Goal: Ask a question

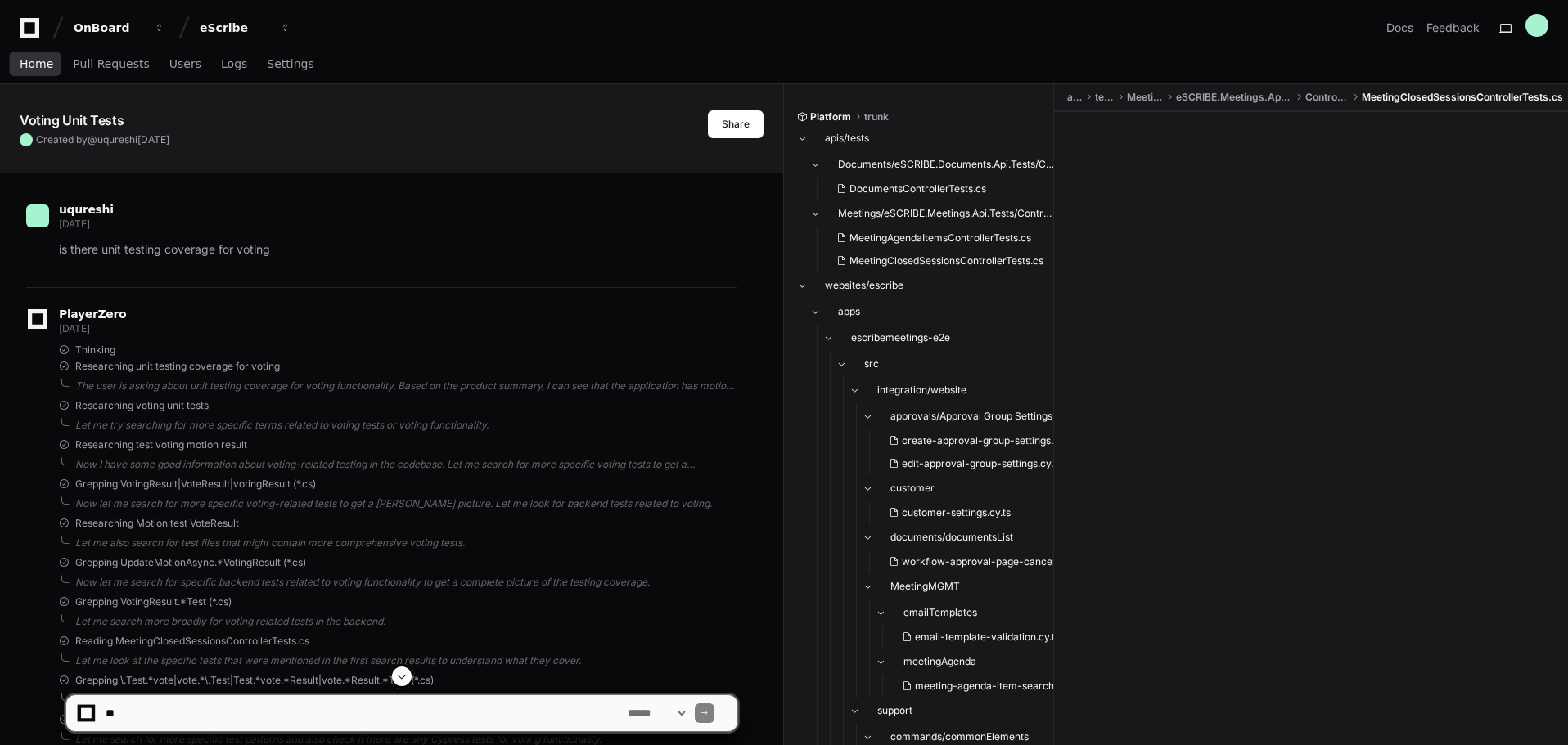
click at [27, 67] on span "Home" at bounding box center [36, 64] width 34 height 10
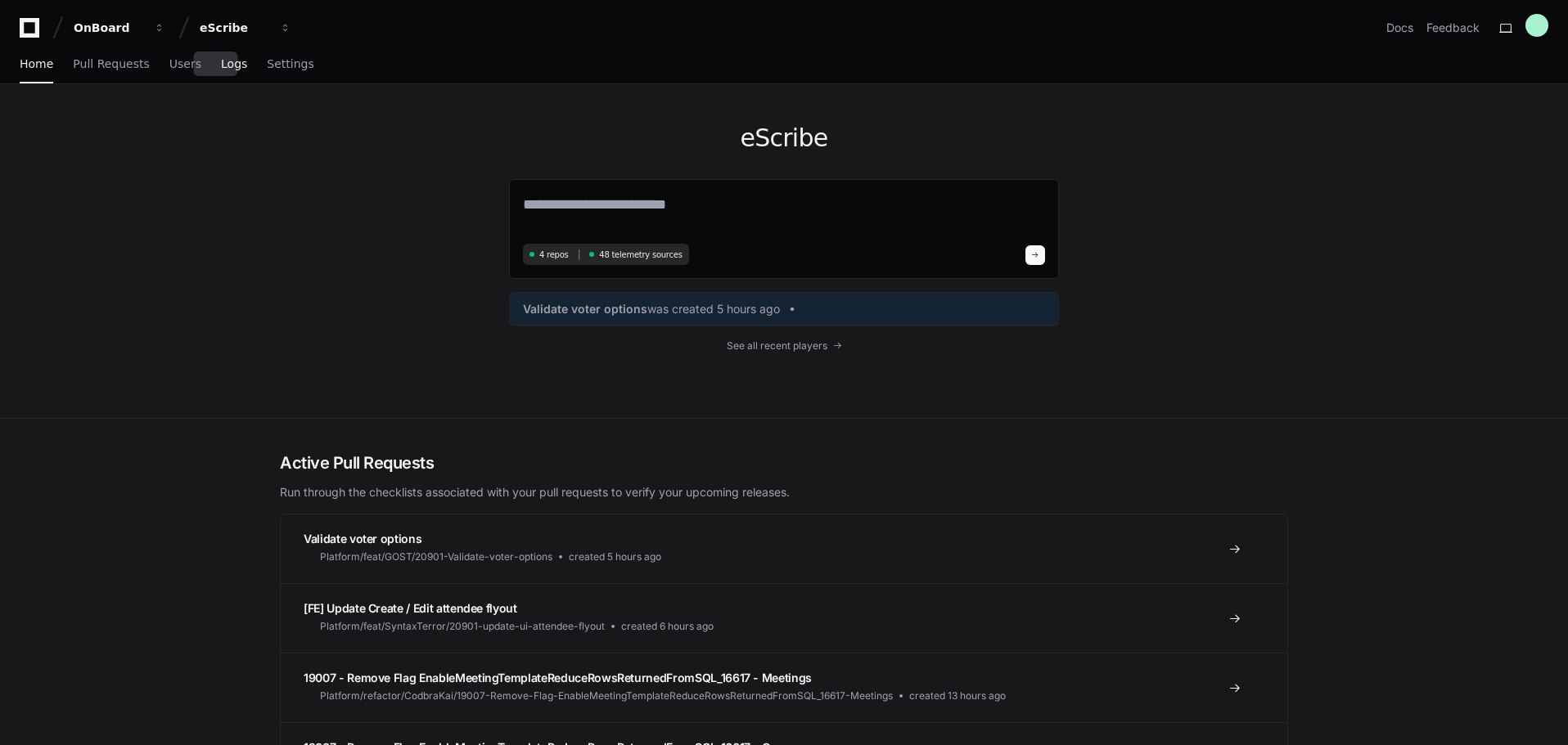
click at [221, 69] on span "Logs" at bounding box center [234, 64] width 26 height 10
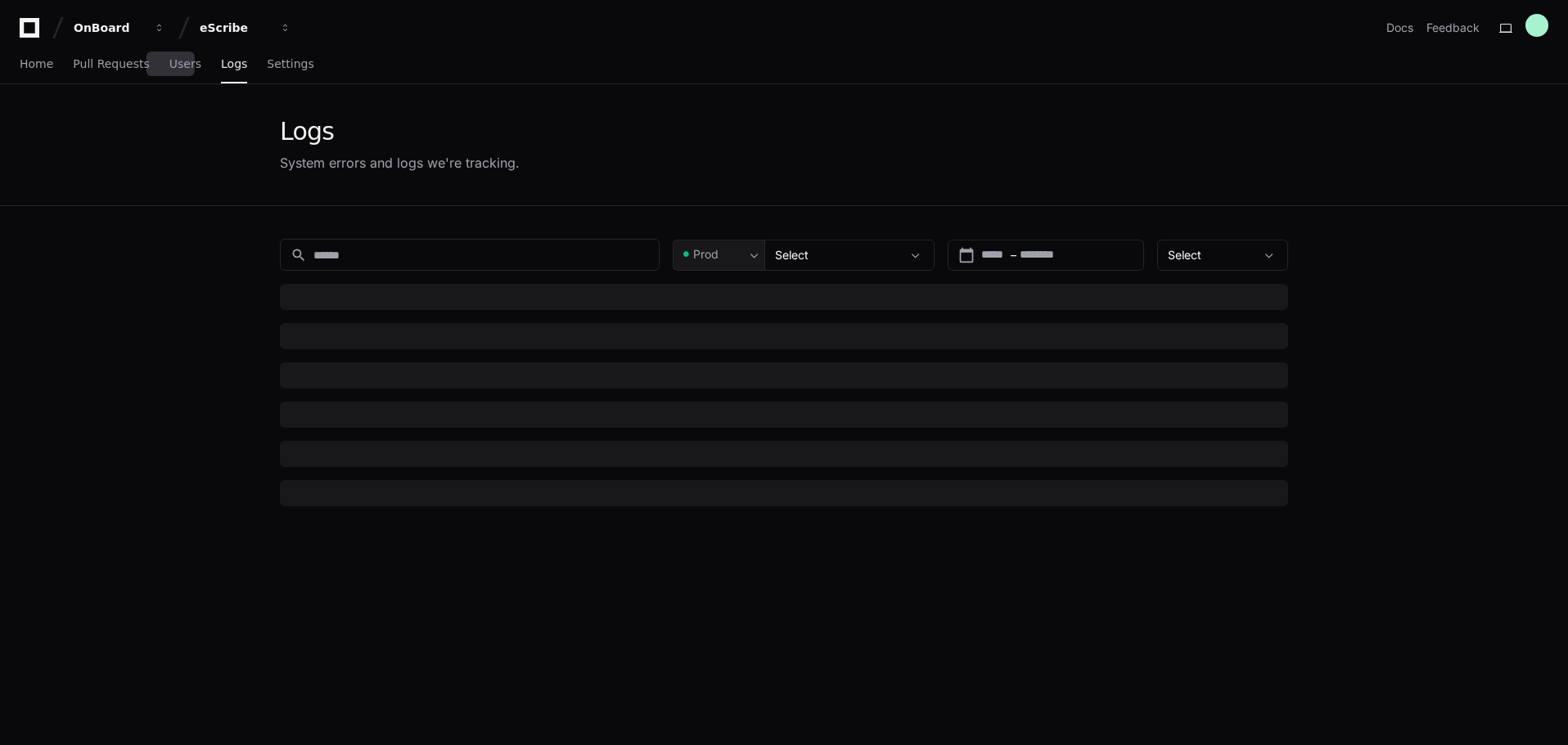
click at [179, 66] on span "Users" at bounding box center [185, 64] width 32 height 10
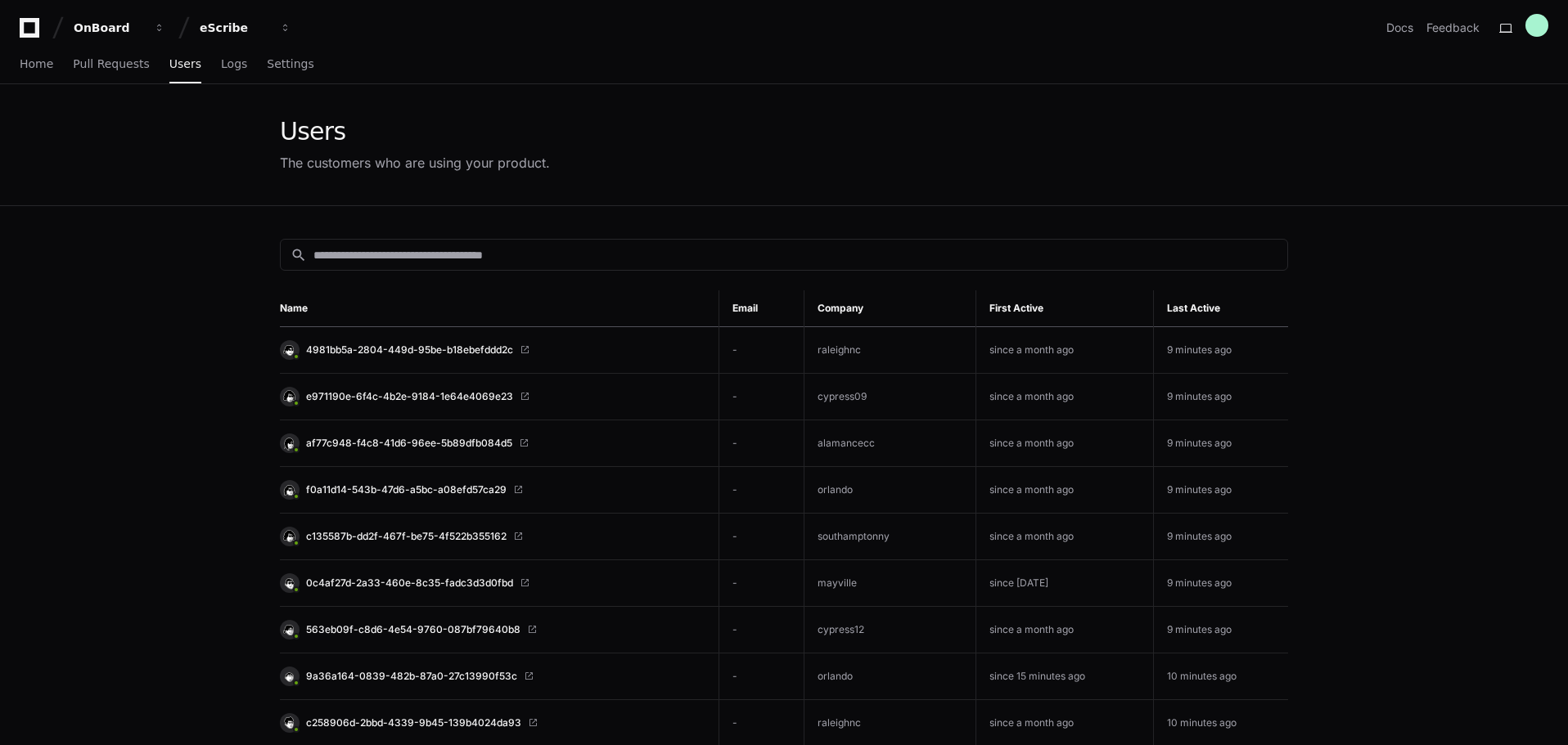
click at [383, 387] on link "e971190e-6f4c-4b2e-9184-1e64e4069e23" at bounding box center [493, 396] width 425 height 20
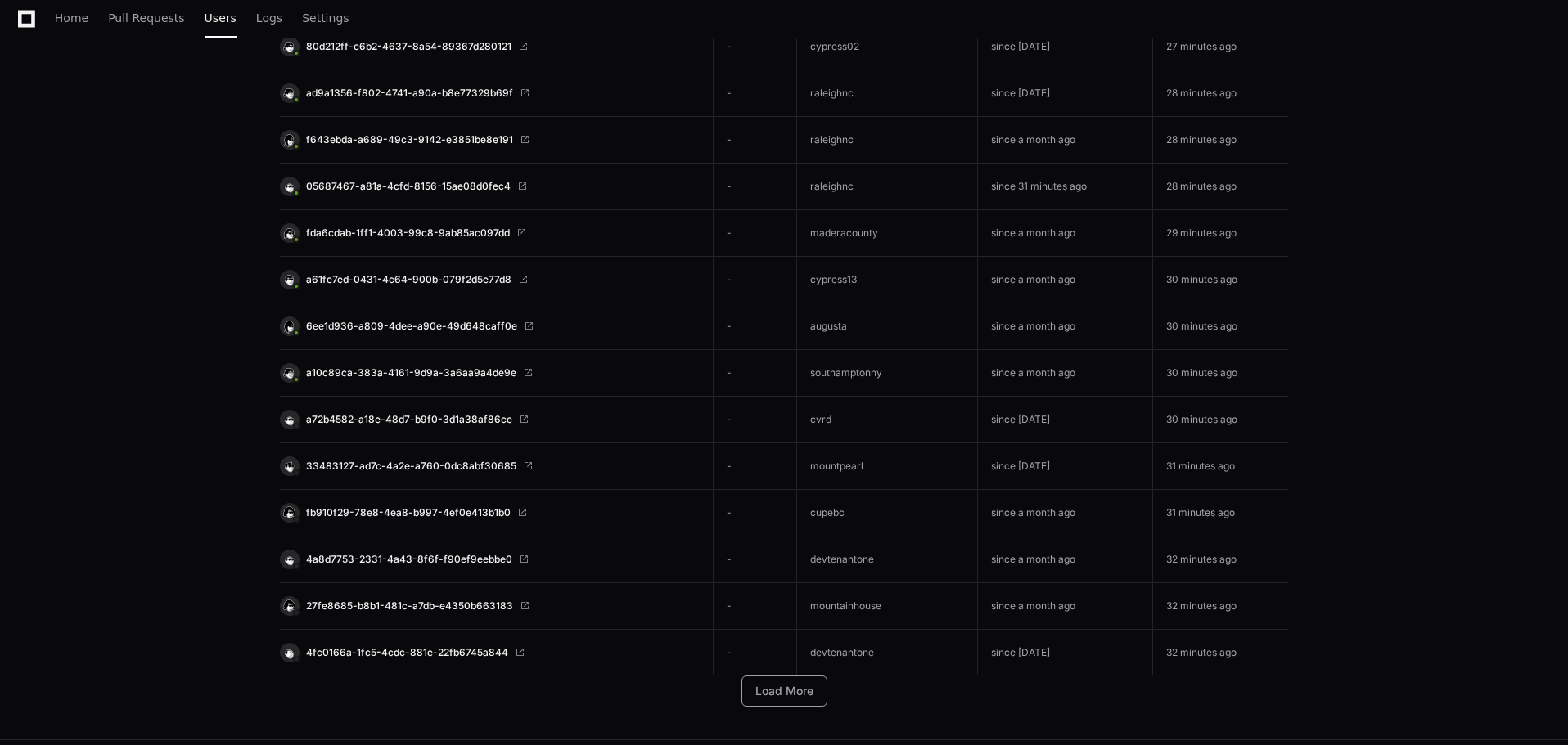
scroll to position [3215, 0]
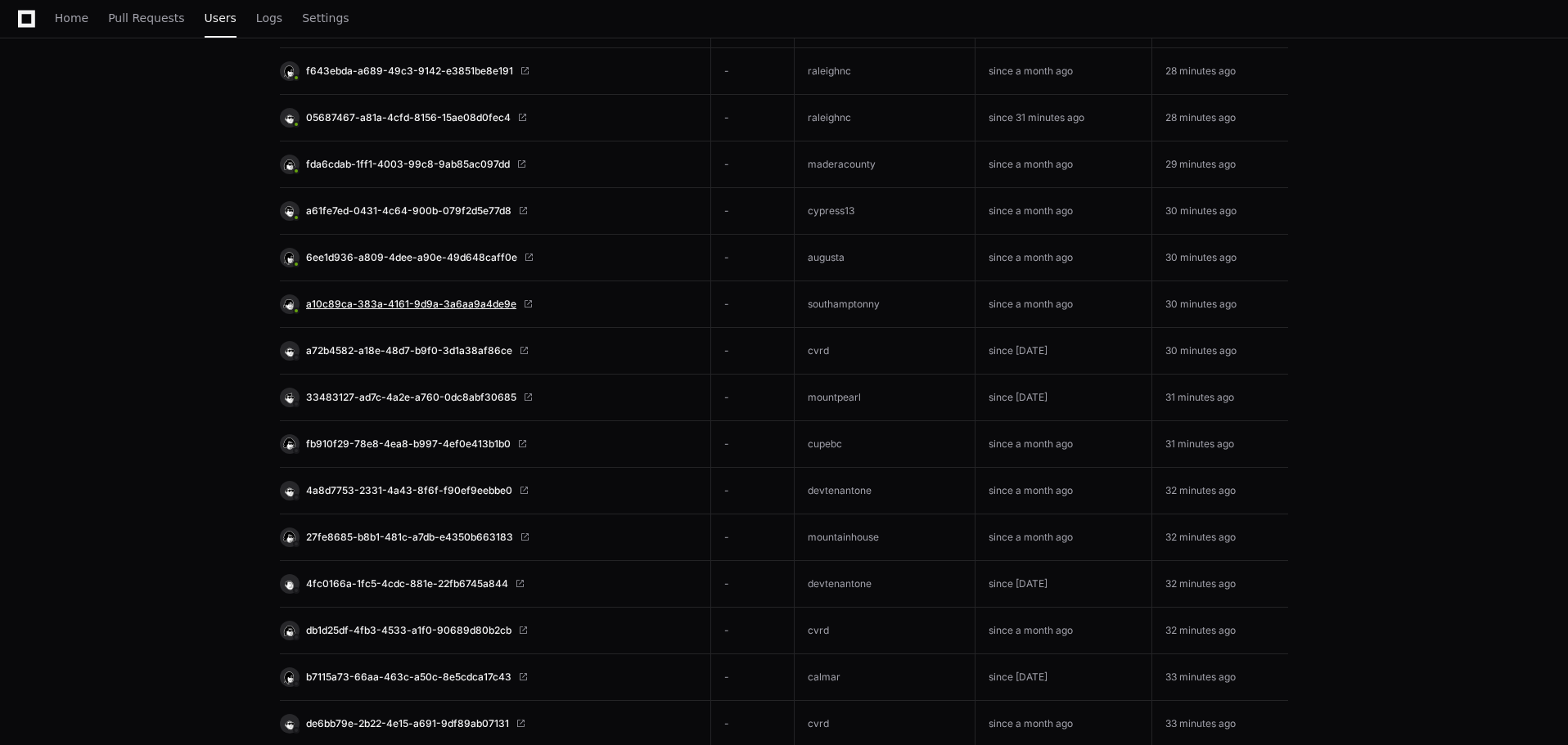
click at [467, 299] on span "a10c89ca-383a-4161-9d9a-3a6aa9a4de9e" at bounding box center [411, 304] width 210 height 13
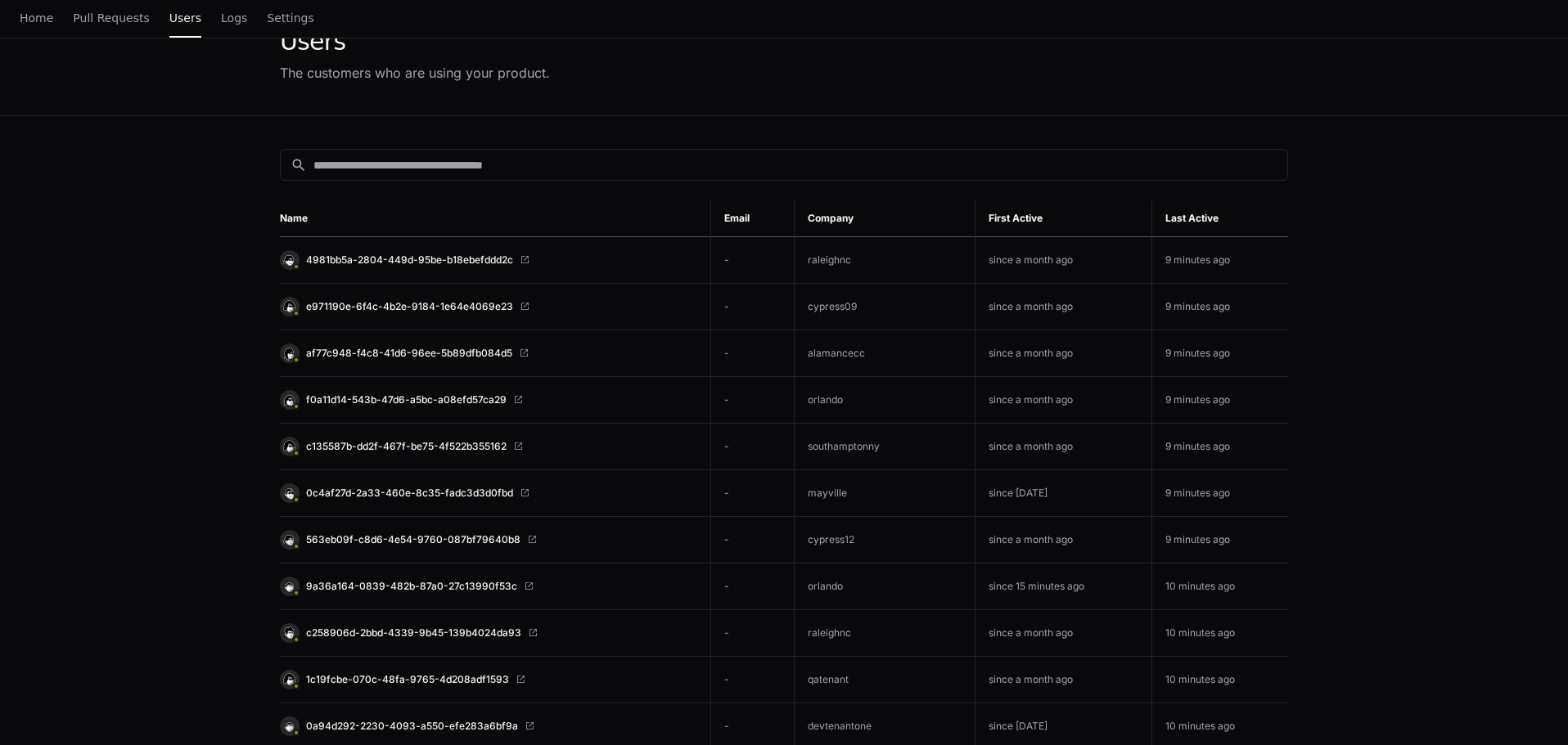
scroll to position [0, 0]
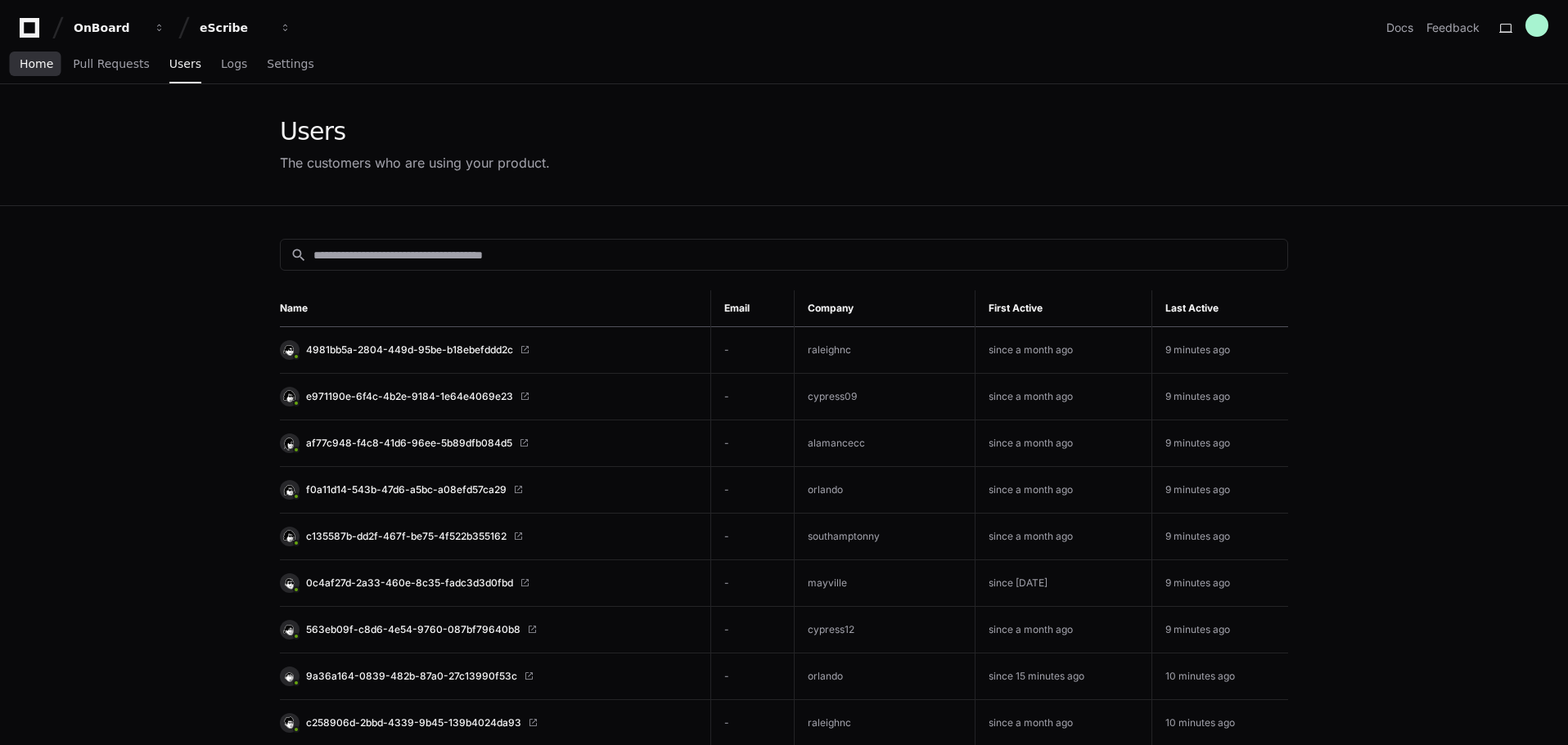
click at [31, 68] on span "Home" at bounding box center [36, 64] width 34 height 10
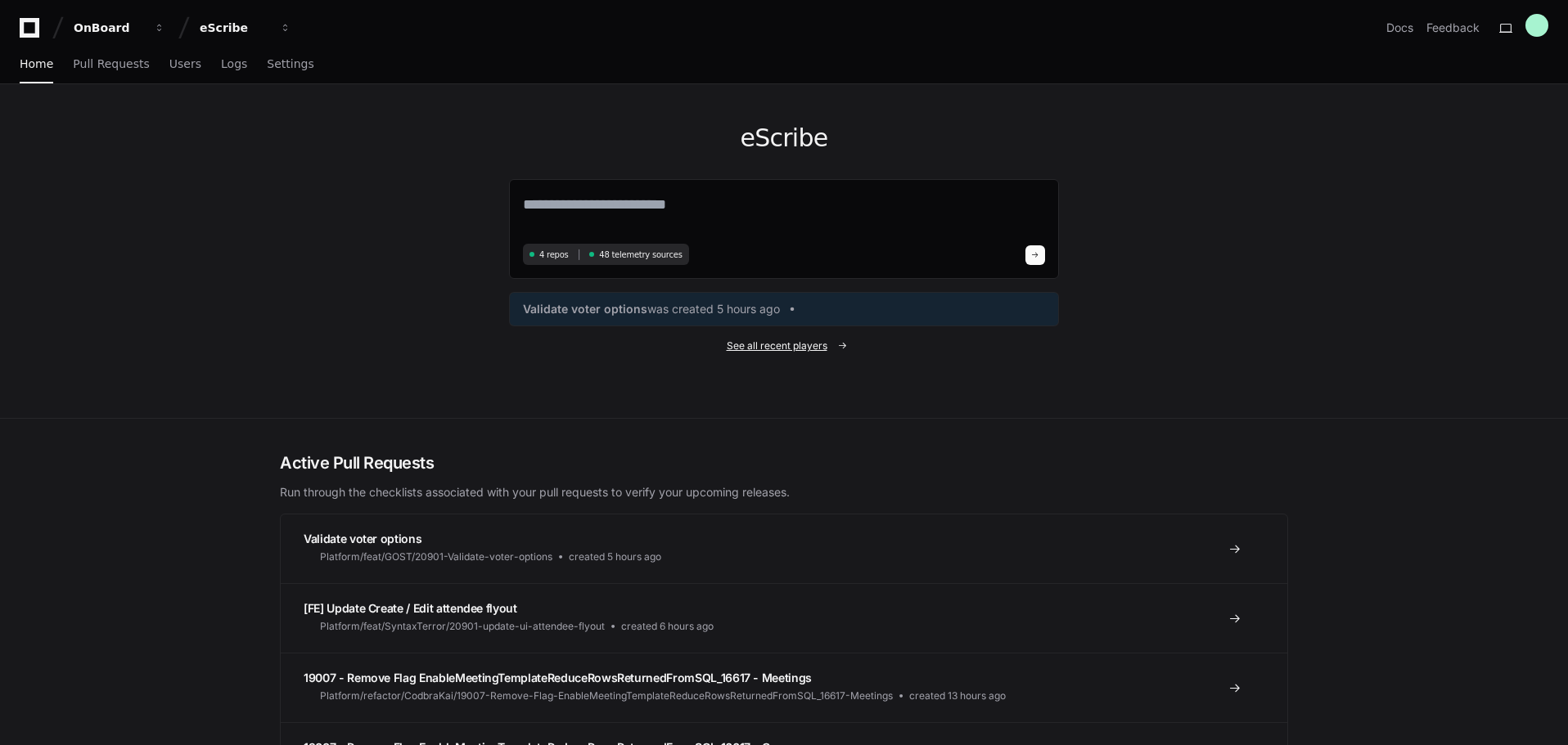
click at [749, 345] on span "See all recent players" at bounding box center [777, 346] width 101 height 13
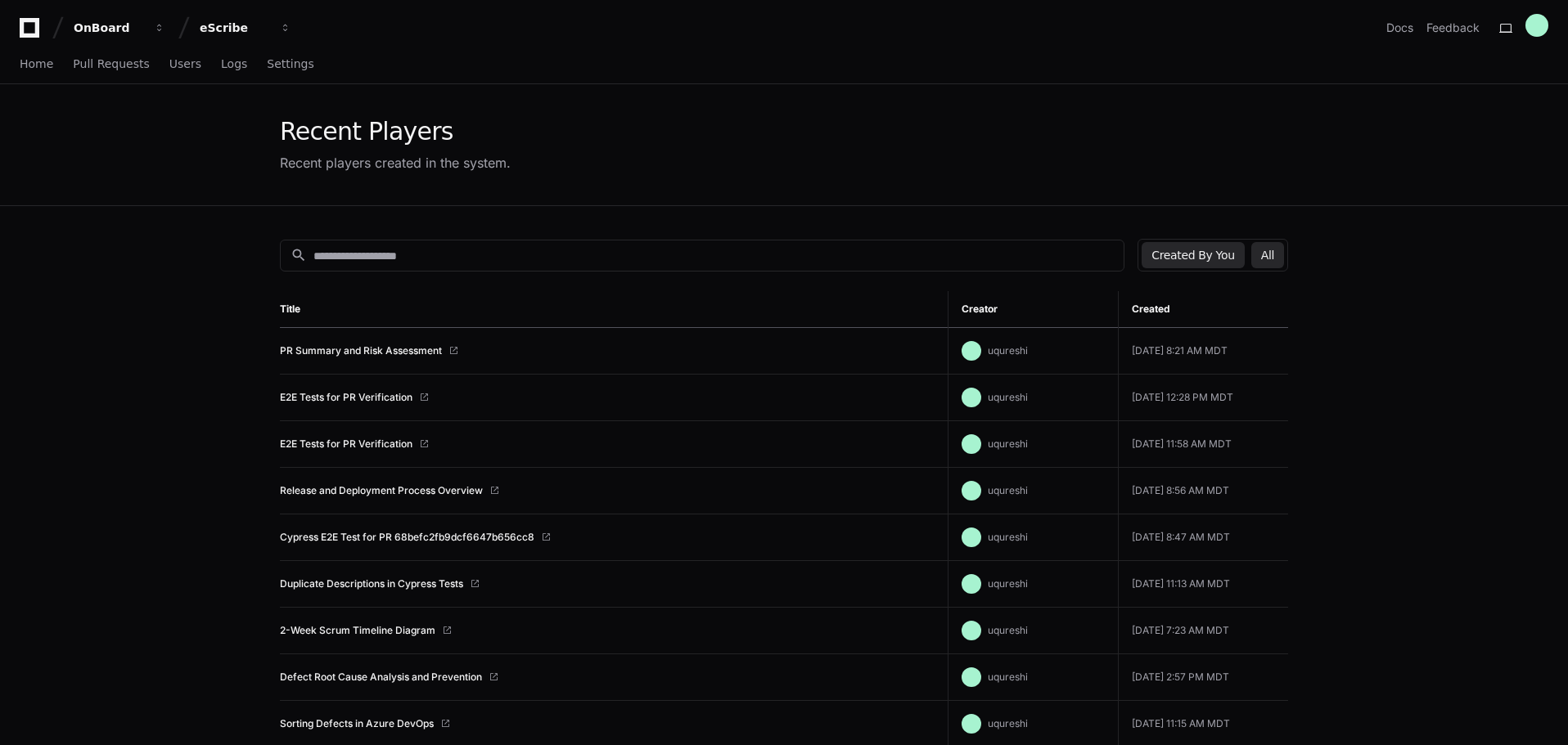
click at [1271, 258] on button "All" at bounding box center [1268, 255] width 33 height 26
click at [1201, 264] on button "Created By You" at bounding box center [1192, 255] width 103 height 26
click at [292, 401] on link "E2E Tests for PR Verification" at bounding box center [346, 397] width 132 height 13
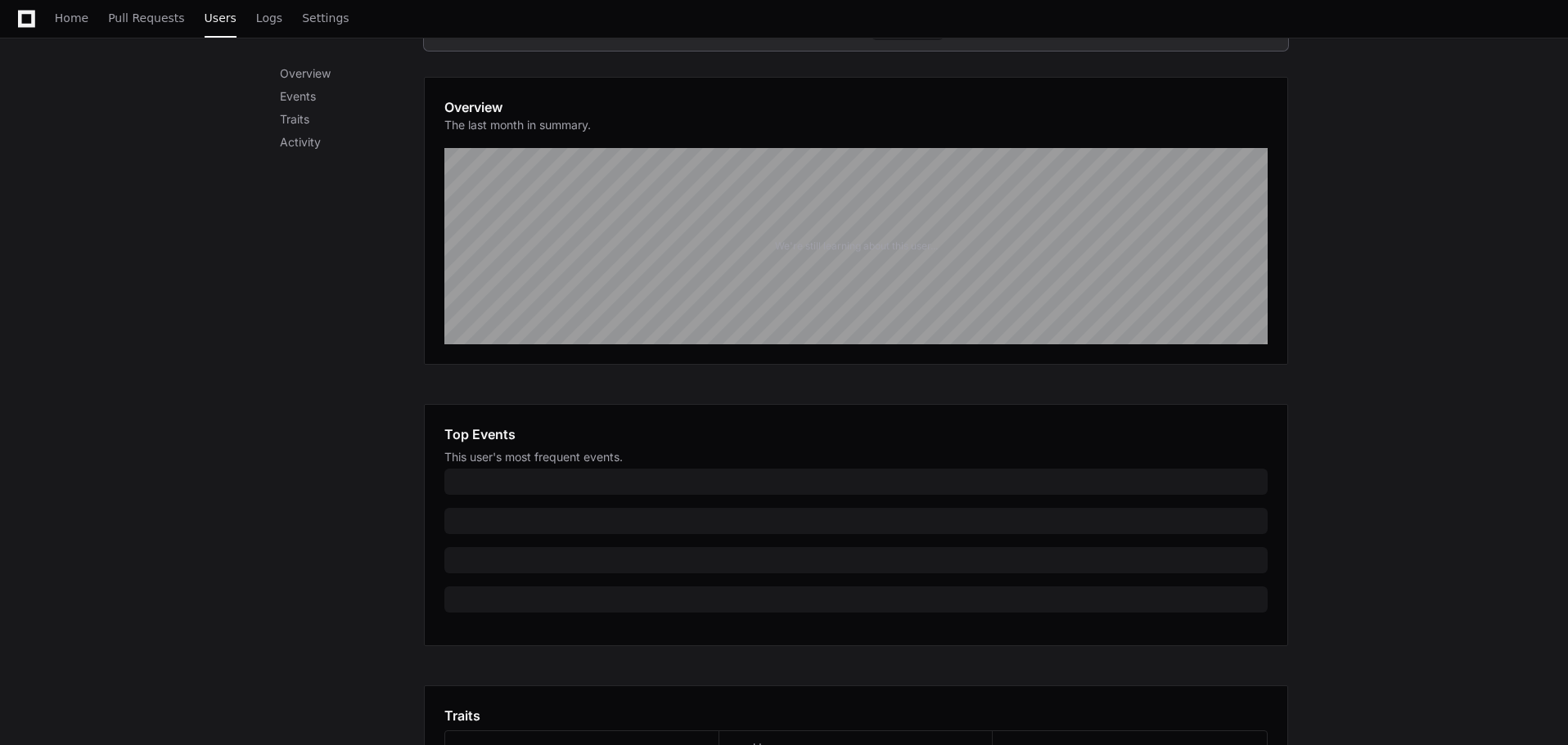
scroll to position [163, 0]
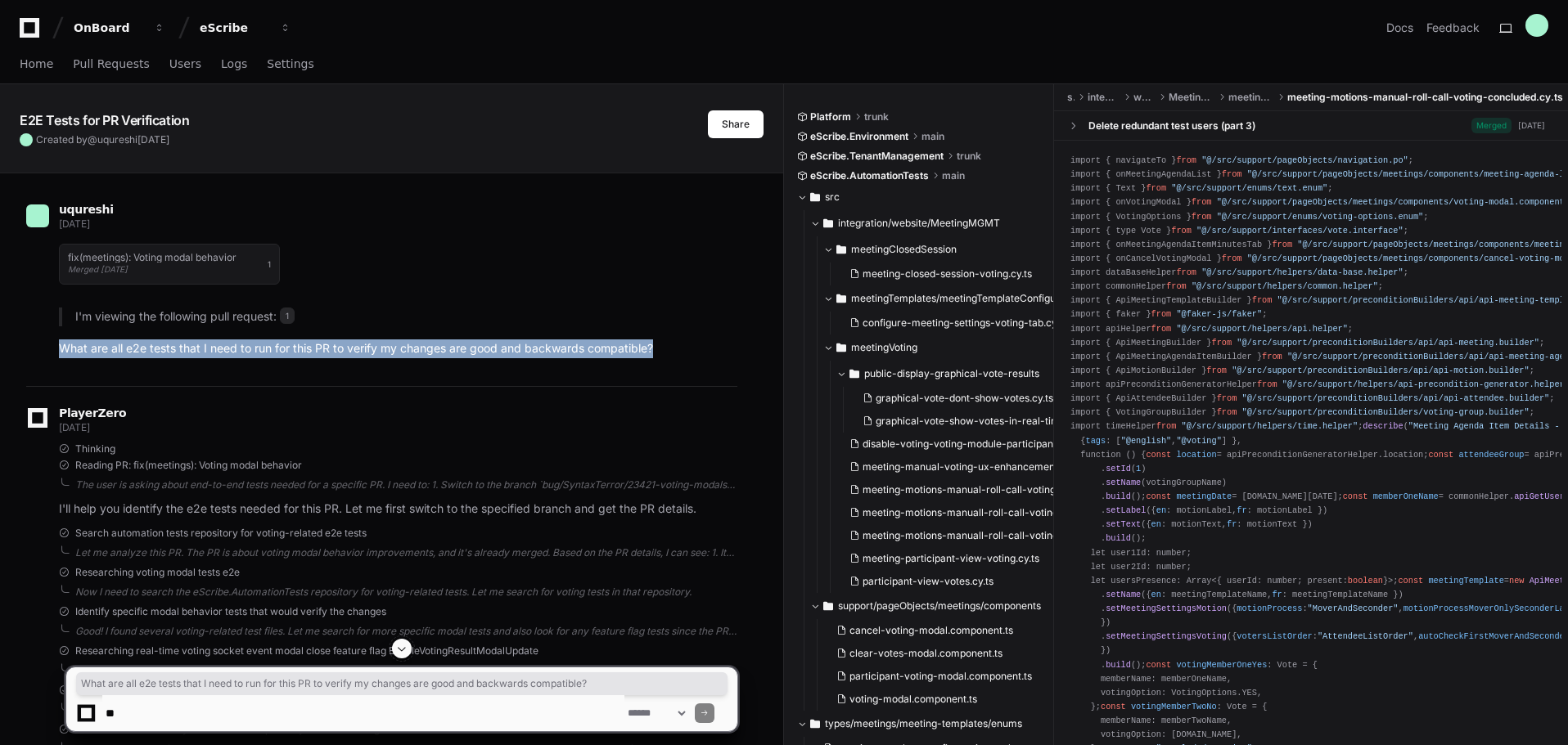
drag, startPoint x: 62, startPoint y: 348, endPoint x: 658, endPoint y: 358, distance: 596.1
click at [658, 358] on p "What are all e2e tests that I need to run for this PR to verify my changes are …" at bounding box center [398, 349] width 678 height 19
copy p "What are all e2e tests that I need to run for this PR to verify my changes are …"
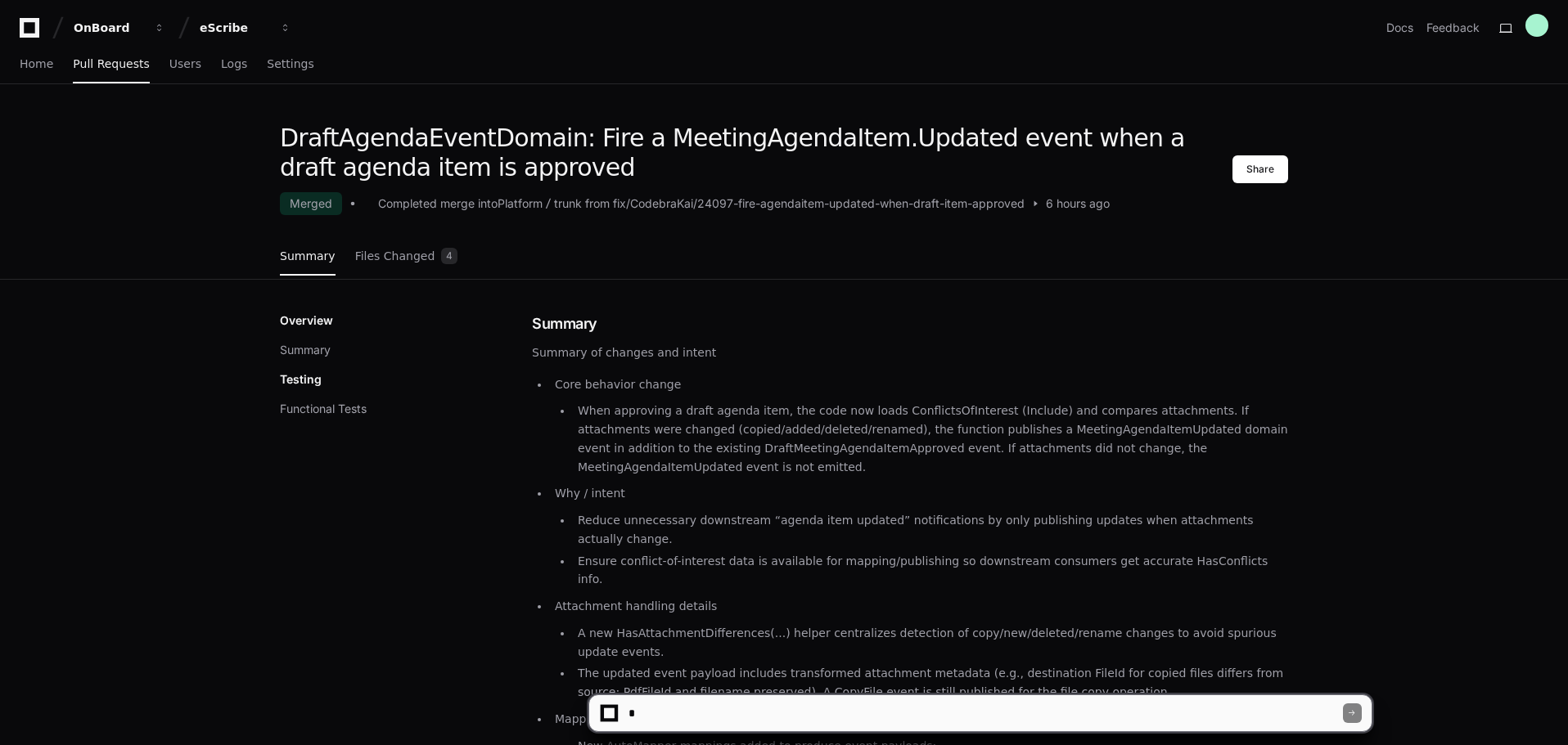
click at [686, 700] on textarea at bounding box center [984, 713] width 718 height 36
paste textarea "**********"
type textarea "**********"
click at [1358, 715] on div at bounding box center [1352, 713] width 19 height 20
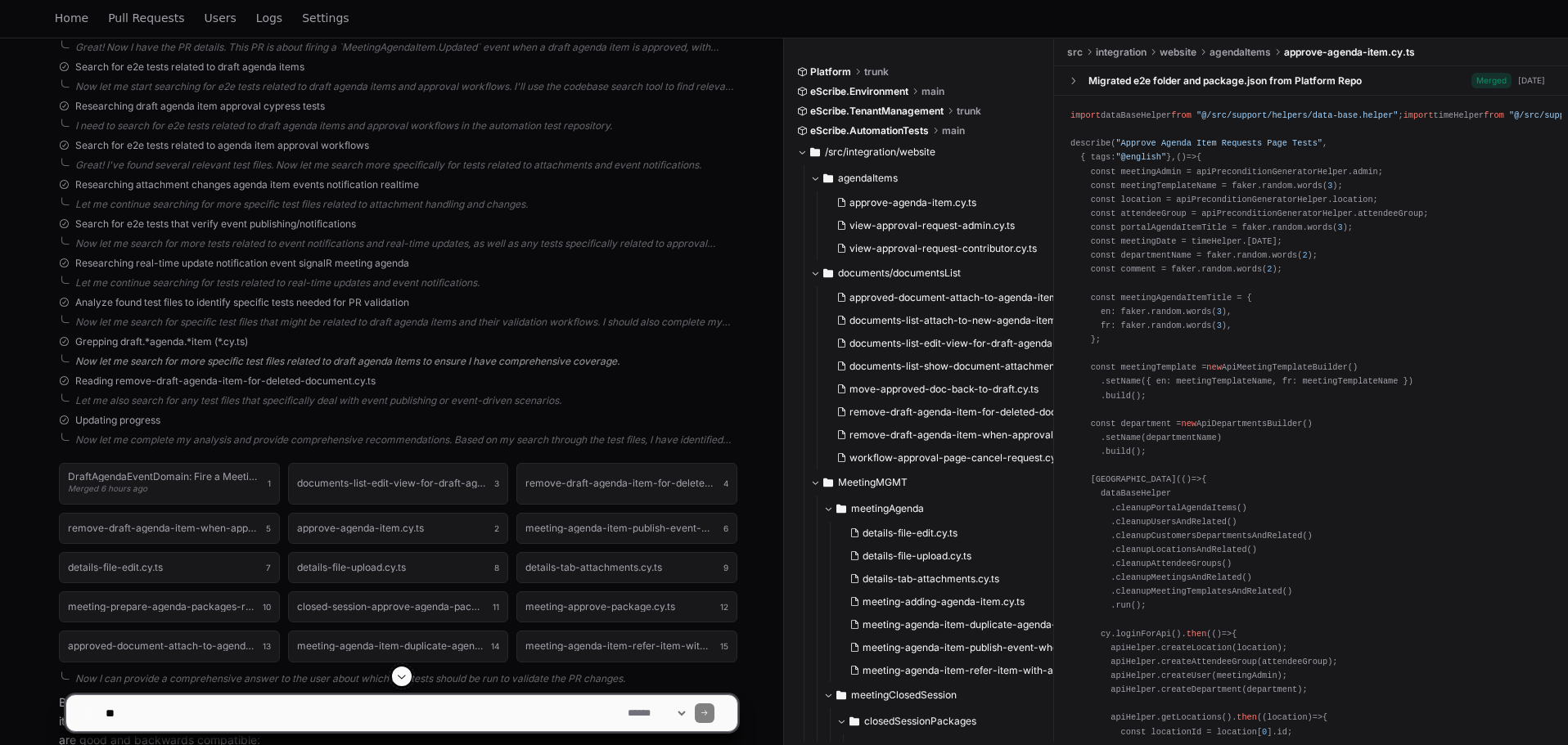
scroll to position [597, 0]
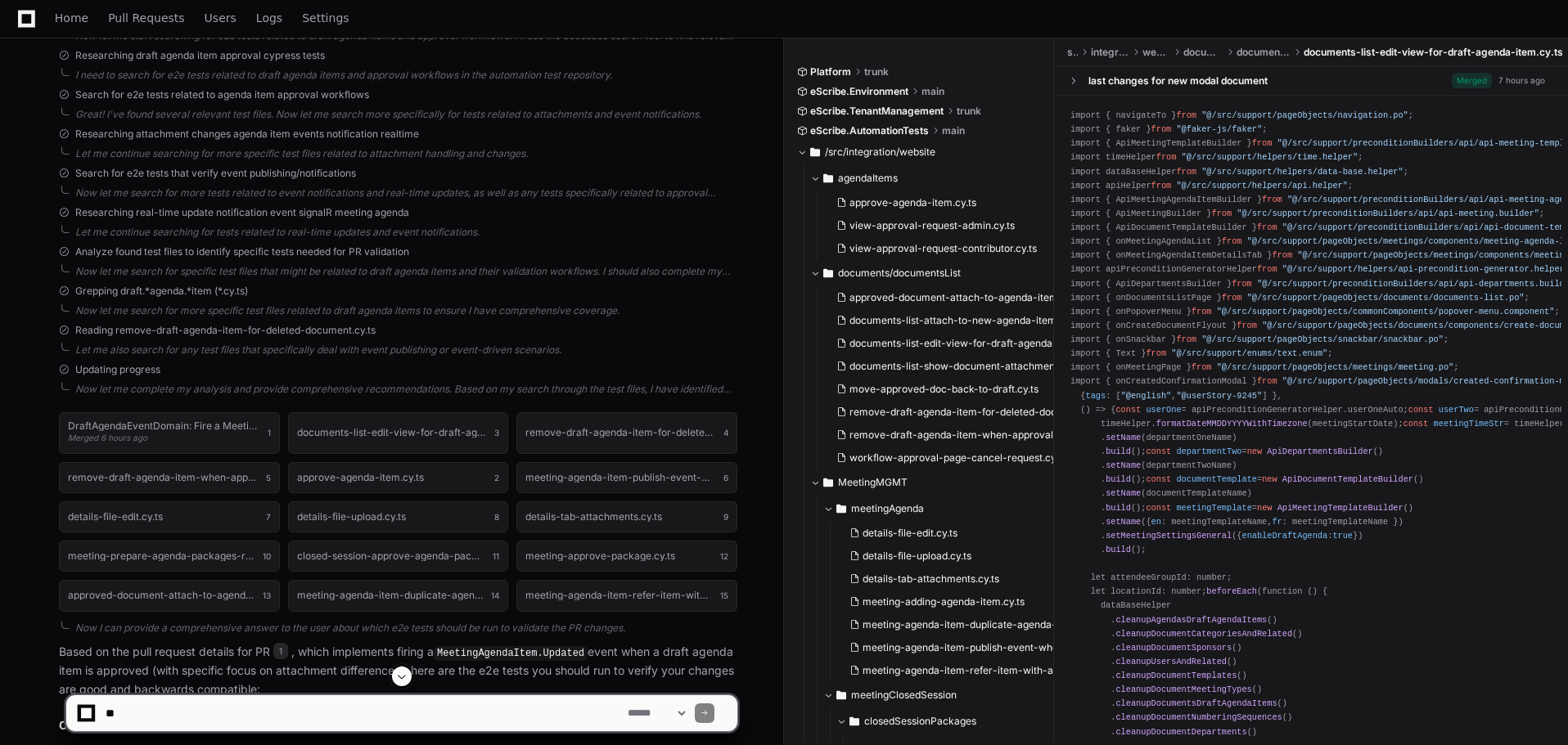
click at [237, 409] on div "DraftAgendaEventDomain: Fire a MeetingAgendaItem.Updated event when a draft age…" at bounding box center [398, 511] width 678 height 218
click at [222, 427] on h1 "DraftAgendaEventDomain: Fire a MeetingAgendaItem.Updated event when a draft age…" at bounding box center [163, 426] width 191 height 10
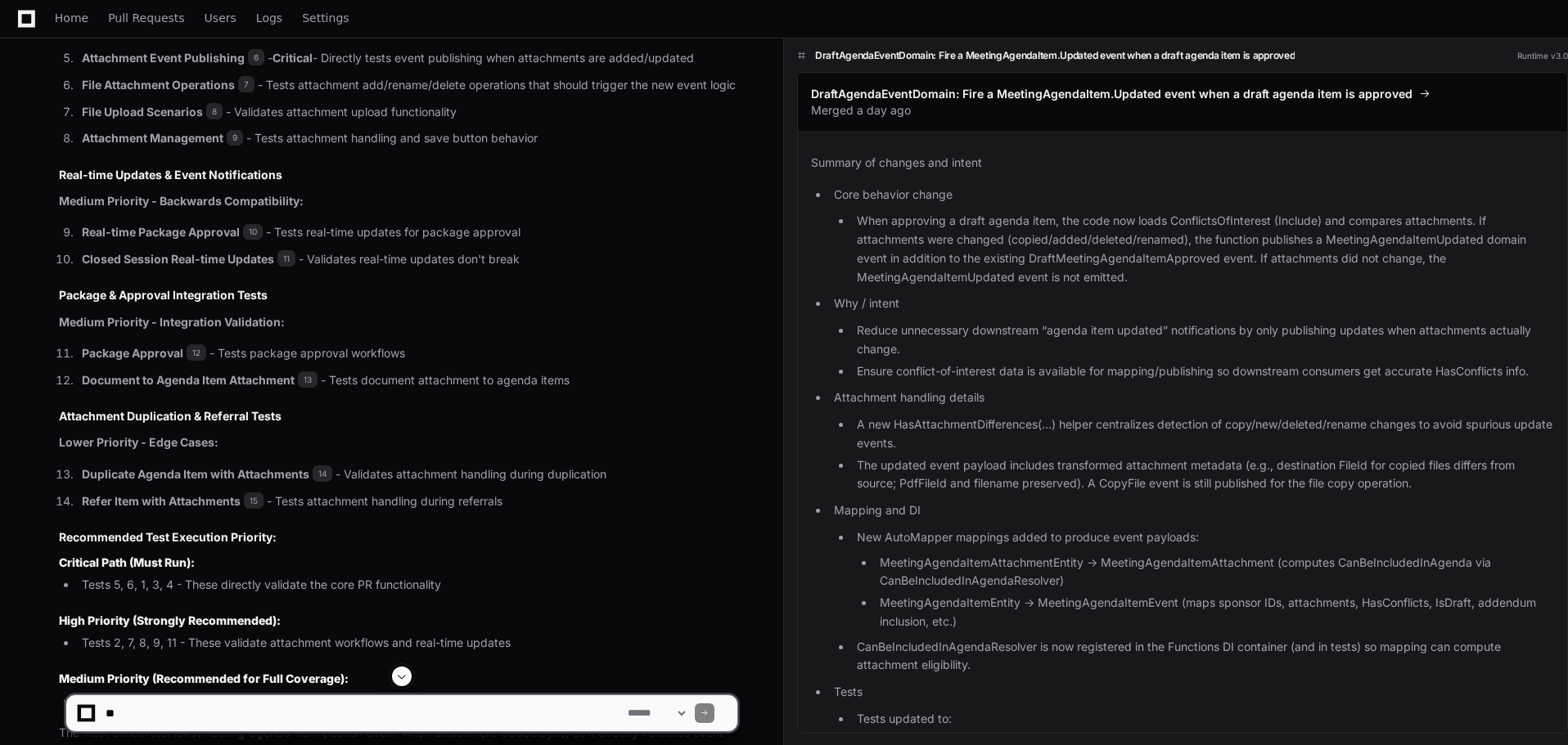
scroll to position [1660, 0]
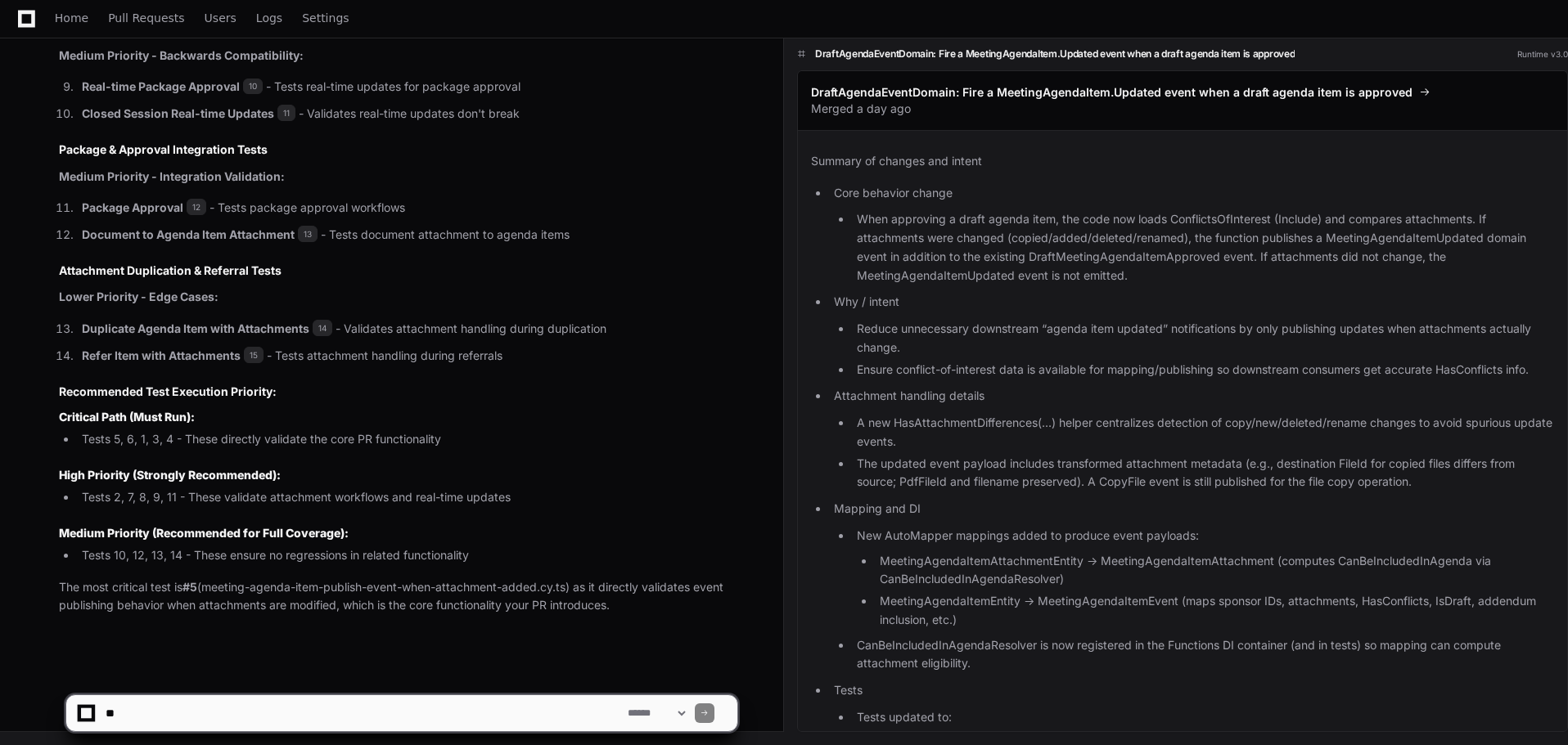
click at [149, 710] on textarea at bounding box center [364, 713] width 522 height 36
click at [172, 713] on textarea at bounding box center [364, 713] width 522 height 36
click at [302, 716] on textarea at bounding box center [364, 713] width 522 height 36
type textarea "**********"
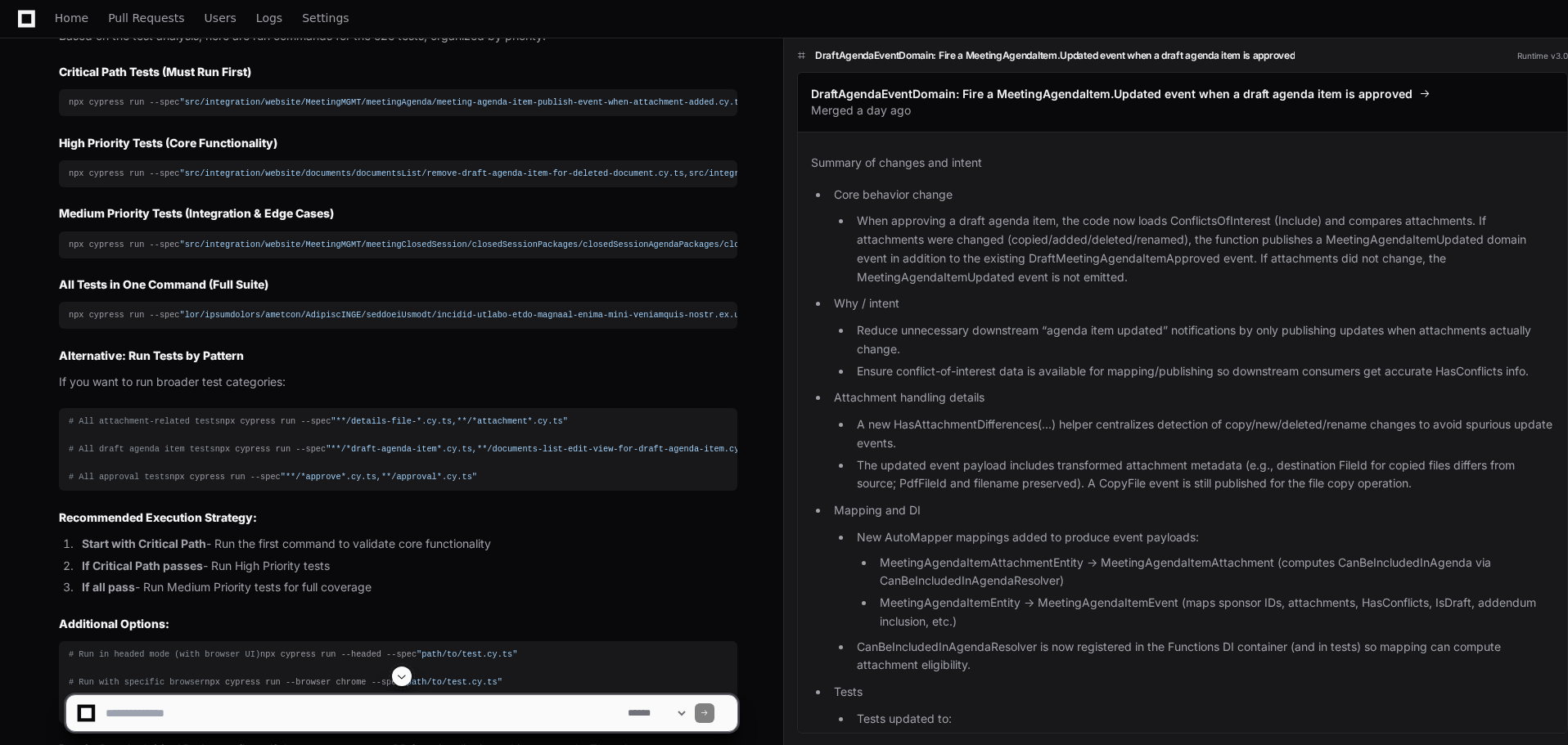
scroll to position [2480, 0]
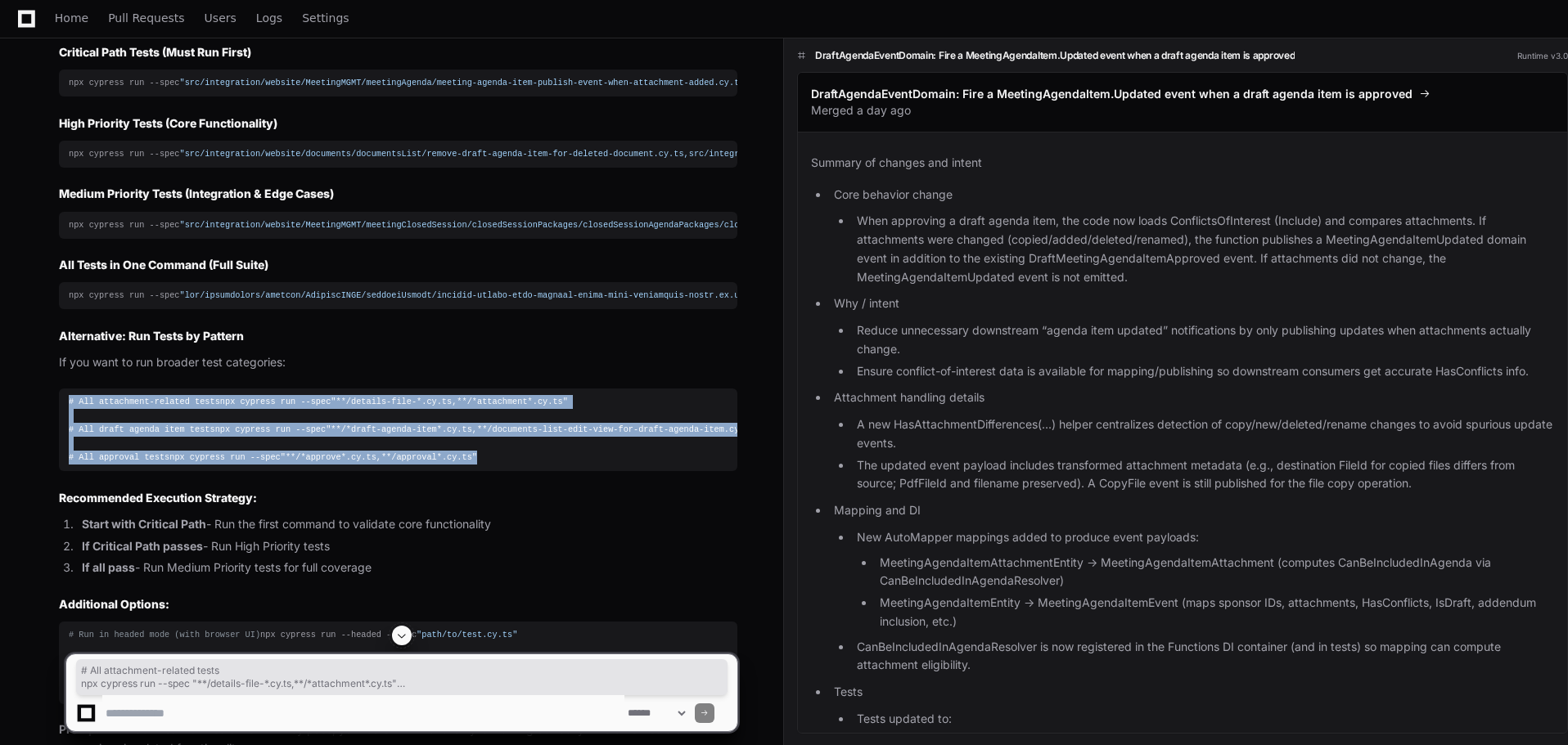
drag, startPoint x: 369, startPoint y: 519, endPoint x: 65, endPoint y: 422, distance: 319.1
click at [65, 422] on pre "# All attachment-related tests npx cypress run --spec "**/details-file-*.cy.ts,…" at bounding box center [398, 430] width 678 height 84
click at [46, 441] on div "Thinking The user wants me to create a run command for the e2e tests I identifi…" at bounding box center [382, 362] width 711 height 792
